Goal: Contribute content: Contribute content

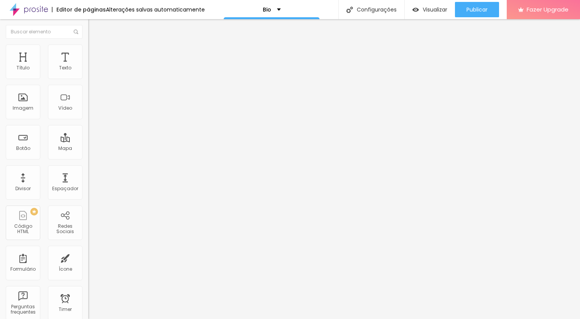
click at [88, 72] on input "CT Pro Balance - Campanha PELO BEM" at bounding box center [134, 68] width 92 height 8
paste input "NXT House - 09/09"
type input "NXT House - 09/09"
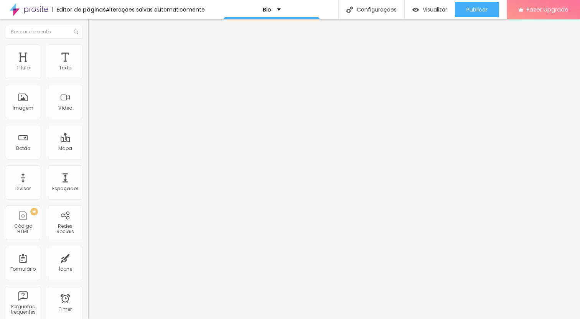
click at [88, 158] on input "[URL][DOMAIN_NAME]" at bounding box center [134, 154] width 92 height 8
paste input "nxt-house-0909-terca-feira-todas-as-aulas/e/173197"
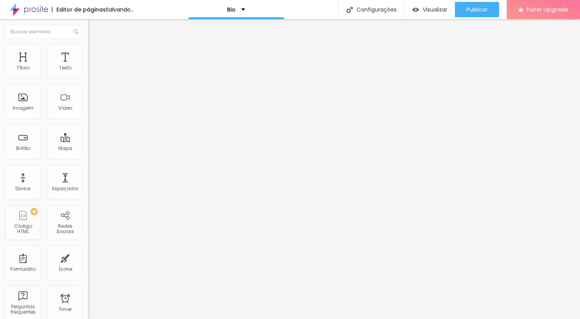
type input "[URL][DOMAIN_NAME]"
click at [88, 210] on div "Editar Botão Conteúdo Estilo Avançado Texto NXT House - 09/09 Alinhamento [GEOG…" at bounding box center [132, 169] width 88 height 300
click at [88, 72] on input "NXT House - 09/09" at bounding box center [134, 68] width 92 height 8
drag, startPoint x: 54, startPoint y: 88, endPoint x: 40, endPoint y: 88, distance: 14.6
click at [88, 72] on input "NXT House - 09/09" at bounding box center [134, 68] width 92 height 8
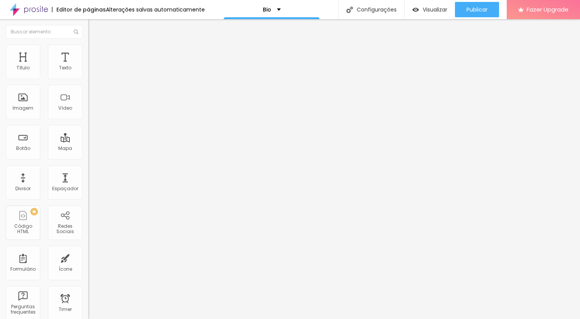
click at [88, 72] on input "NXT House -" at bounding box center [134, 68] width 92 height 8
paste input "09/09"
click at [88, 72] on input "09/09 - NXT House -" at bounding box center [134, 68] width 92 height 8
type input "09/09 - NXT House - Hyrox e Cross (todas as aulas)"
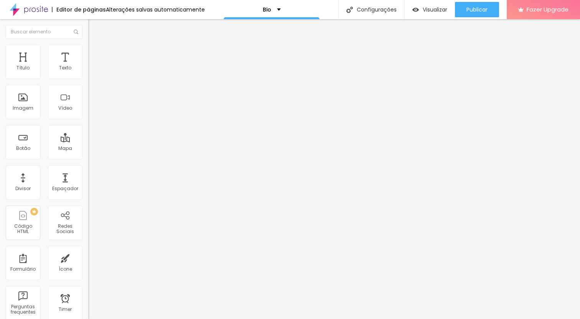
scroll to position [0, 10]
drag, startPoint x: 66, startPoint y: 88, endPoint x: 86, endPoint y: 88, distance: 20.3
click at [88, 72] on input "NXT House - Simulado Hyrox 31/08" at bounding box center [134, 68] width 92 height 8
click at [88, 72] on input "NXT House - Simulado Hyrox" at bounding box center [134, 68] width 92 height 8
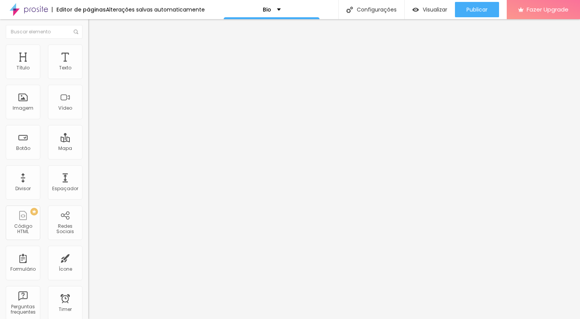
paste input "31/08"
type input "31/08 - NXT House - Simulado Hyrox"
click at [88, 72] on input "Elite Core Hyrox Training Club - 30/ago" at bounding box center [134, 68] width 92 height 8
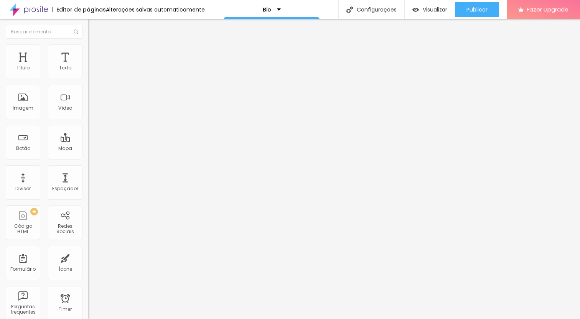
paste input "NXT House - Sabado aulão - Cross e Hyrox"
click at [88, 72] on input "NXT House - Sabado aulão - Cross e Hyrox" at bounding box center [134, 68] width 92 height 8
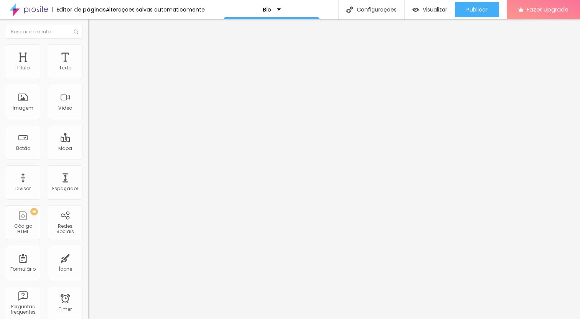
type input "23/ago - NXT House - Sabado aulão - Cross e Hyrox"
click at [88, 158] on input "[URL][DOMAIN_NAME]" at bounding box center [134, 154] width 92 height 8
paste input "nxt-house-sabado-aulao-cross-e-hyrox/e/161373"
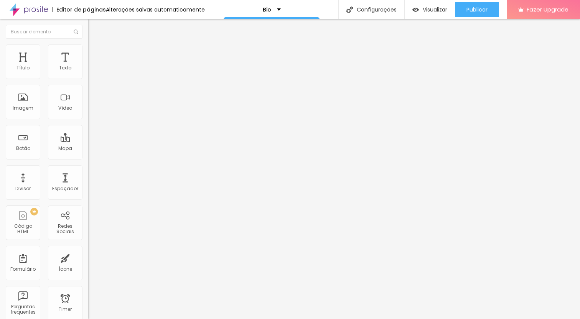
scroll to position [0, 107]
type input "[URL][DOMAIN_NAME]"
click at [88, 72] on input "31/08 - NXT House - Simulado Hyrox" at bounding box center [134, 68] width 92 height 8
type input "31/ago - NXT House - Simulado Hyrox"
click at [88, 72] on input "09/09 - NXT House - Hyrox e Cross (todas as aulas)" at bounding box center [134, 68] width 92 height 8
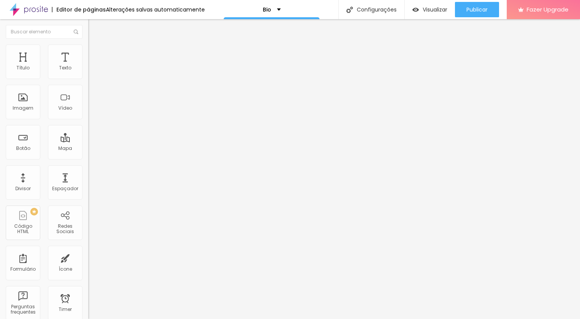
type input "09/set - NXT House - Hyrox e Cross (todas as aulas)"
click at [88, 72] on input "Bravus Race Monster" at bounding box center [134, 68] width 92 height 8
paste input "NXT HOUSE"
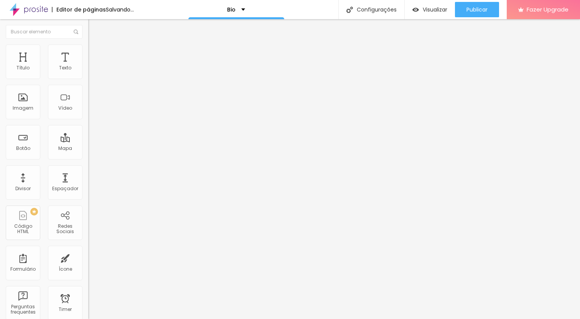
click at [88, 72] on input "NXT HOUSE - aulão sabado" at bounding box center [134, 68] width 92 height 8
type input "18/abr - NXT HOUSE - aulão sabado"
click at [88, 72] on input "18/abr - NXT HOUSE - aulão sabado" at bounding box center [134, 68] width 92 height 8
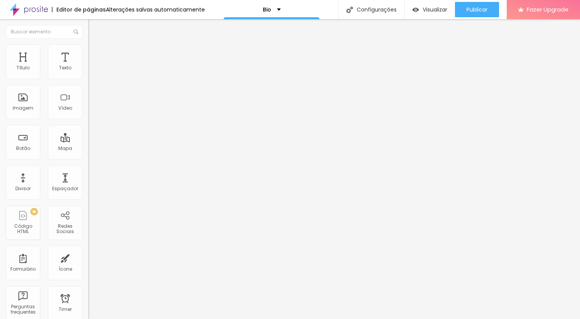
paste input "Fotos Challenge Hyrox by Next House"
drag, startPoint x: 24, startPoint y: 88, endPoint x: 1, endPoint y: 89, distance: 23.4
click at [88, 72] on input "Fotos Challenge Hyrox by Next House" at bounding box center [134, 68] width 92 height 8
click at [88, 72] on input "26/abr - Challenge Hyrox by Next House" at bounding box center [134, 68] width 92 height 8
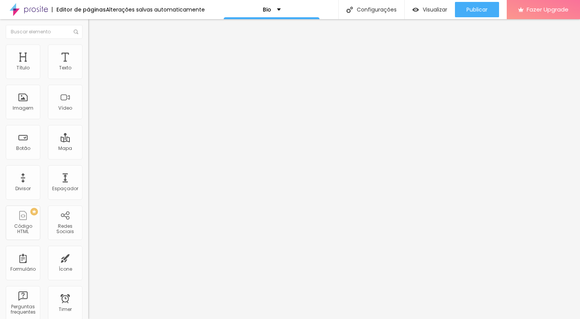
click at [88, 72] on input "26/abr - Challenge Hyrox by Next House" at bounding box center [134, 68] width 92 height 8
type input "26/abr - Challenge Hyrox by NXT House"
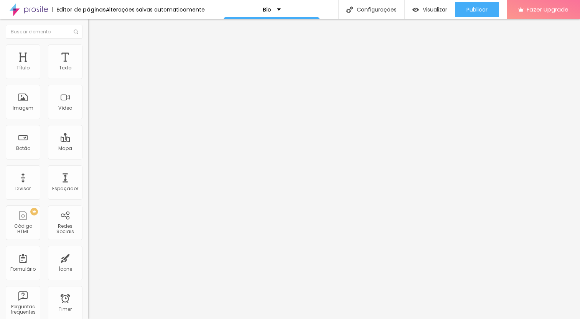
click at [88, 158] on input "[URL][DOMAIN_NAME]" at bounding box center [134, 154] width 92 height 8
paste input "[DOMAIN_NAME][URL]"
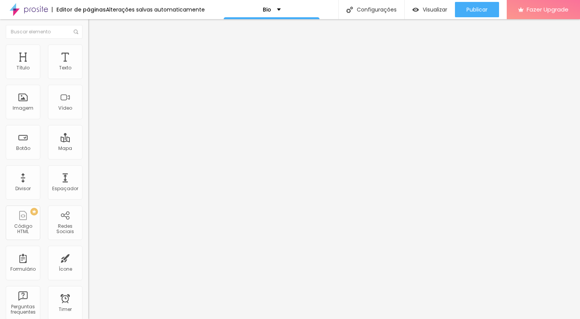
type input "[URL][DOMAIN_NAME]"
click at [88, 201] on div "Editar Botão Conteúdo Estilo Avançado Texto 26/abr - Challenge Hyrox by NXT Hou…" at bounding box center [132, 169] width 88 height 300
click at [88, 49] on img at bounding box center [91, 47] width 7 height 7
click at [94, 26] on img "button" at bounding box center [97, 28] width 6 height 6
click at [94, 29] on img "button" at bounding box center [97, 28] width 6 height 6
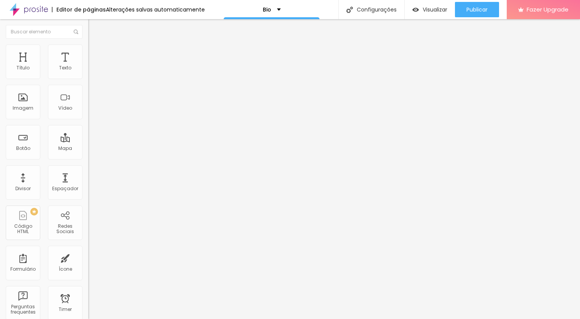
click at [88, 44] on img at bounding box center [91, 40] width 7 height 7
type input "19"
type input "20"
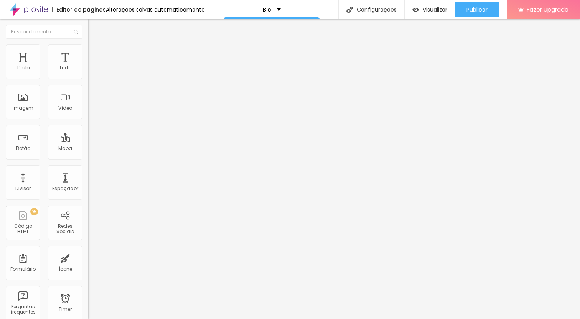
type input "21"
drag, startPoint x: 39, startPoint y: 76, endPoint x: 43, endPoint y: 79, distance: 4.5
type input "21"
click at [88, 141] on input "range" at bounding box center [112, 144] width 49 height 6
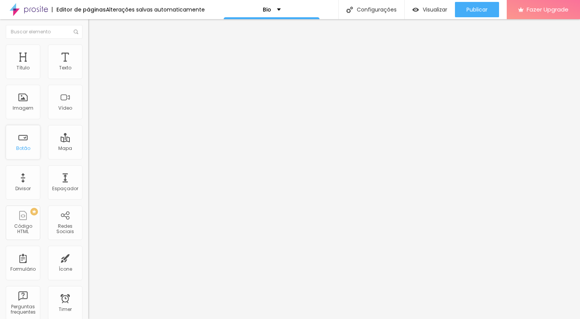
click at [25, 143] on div "Botão" at bounding box center [23, 142] width 34 height 34
click at [22, 105] on div "Imagem" at bounding box center [23, 102] width 34 height 34
click at [88, 65] on div "Adicionar imagem" at bounding box center [132, 62] width 88 height 5
click at [88, 66] on span "Adicionar imagem" at bounding box center [112, 62] width 49 height 7
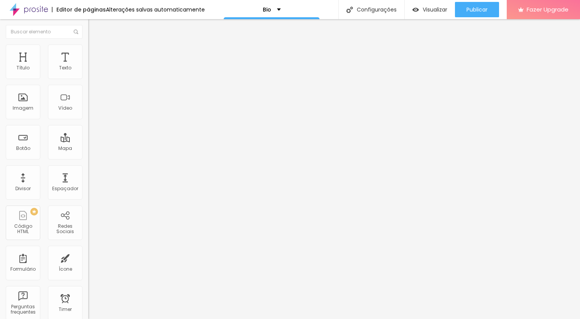
click at [88, 66] on span "Adicionar imagem" at bounding box center [112, 62] width 49 height 7
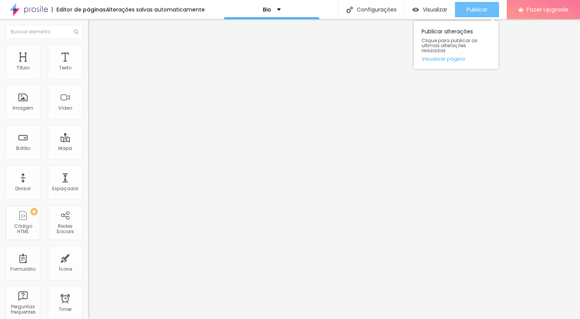
click at [472, 13] on span "Publicar" at bounding box center [476, 10] width 21 height 6
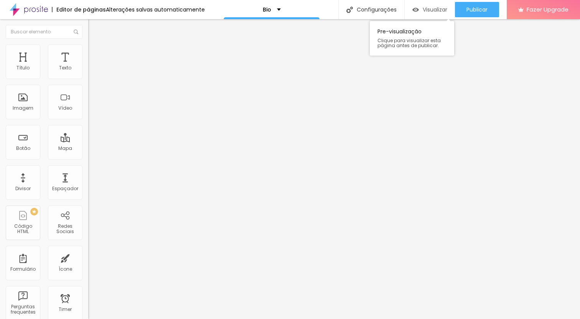
click at [435, 8] on span "Visualizar" at bounding box center [434, 10] width 25 height 6
click at [88, 50] on li "Estilo" at bounding box center [132, 48] width 88 height 8
type input "95"
type input "90"
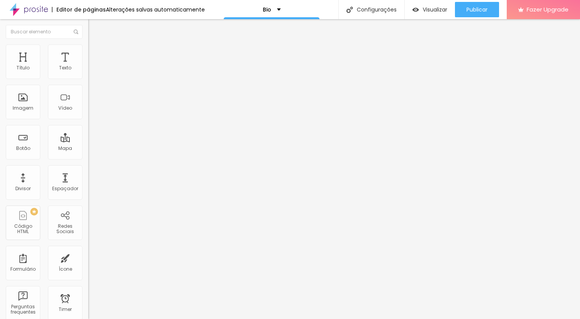
type input "90"
type input "85"
type input "80"
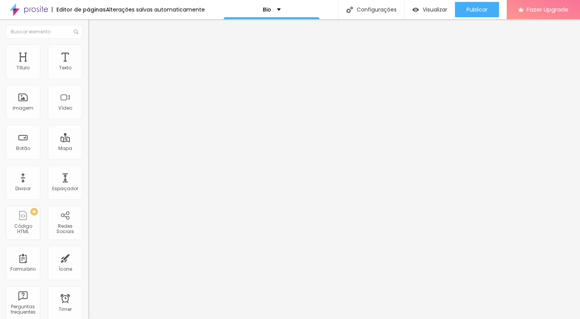
type input "75"
type input "70"
type input "65"
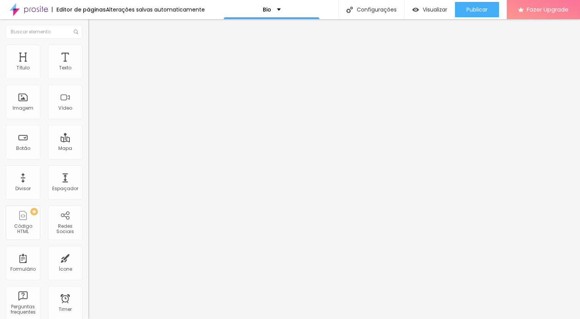
type input "65"
type input "60"
type input "55"
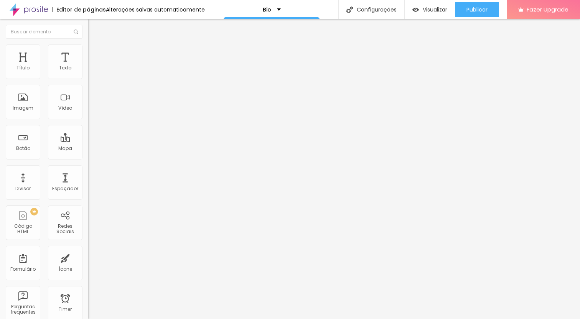
type input "50"
type input "45"
type input "40"
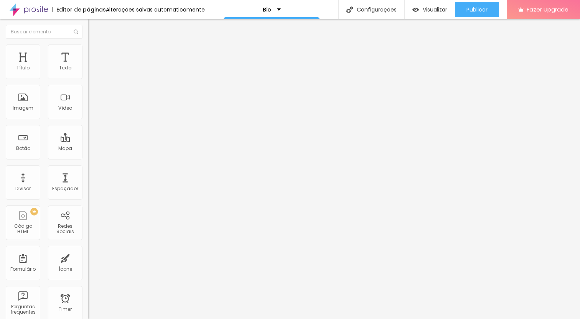
type input "40"
type input "35"
drag, startPoint x: 80, startPoint y: 84, endPoint x: 30, endPoint y: 89, distance: 50.0
type input "35"
click at [88, 79] on input "range" at bounding box center [112, 75] width 49 height 6
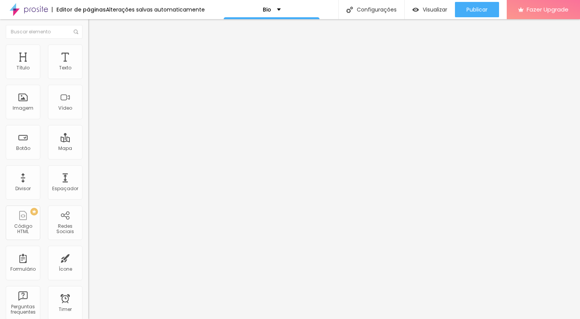
click at [88, 44] on li "Estilo" at bounding box center [132, 48] width 88 height 8
type input "30"
type input "25"
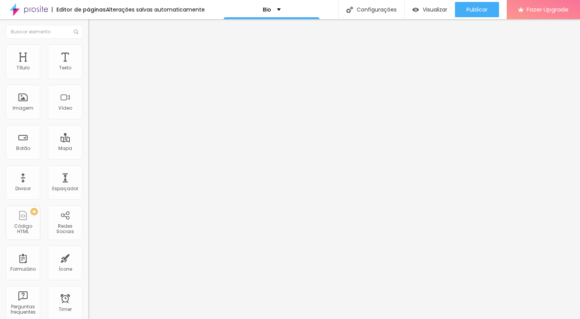
type input "20"
drag, startPoint x: 28, startPoint y: 85, endPoint x: 18, endPoint y: 85, distance: 9.6
type input "20"
click at [88, 79] on input "range" at bounding box center [112, 75] width 49 height 6
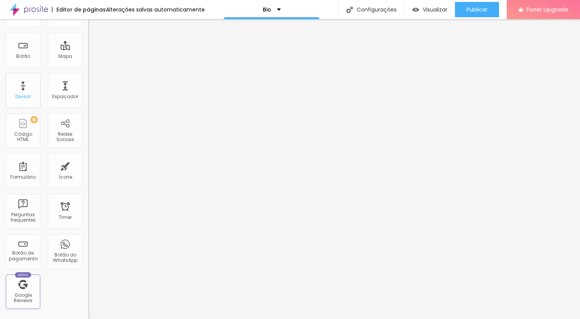
scroll to position [0, 0]
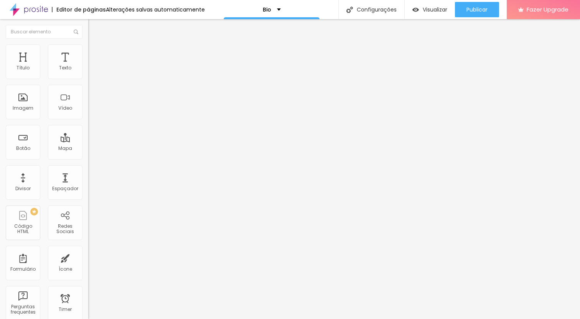
click at [88, 144] on div "Texto 31/ago - NXT House - Simulado Hyrox Alinhamento Tamanho Normal Pequeno No…" at bounding box center [132, 118] width 88 height 116
